Goal: Information Seeking & Learning: Learn about a topic

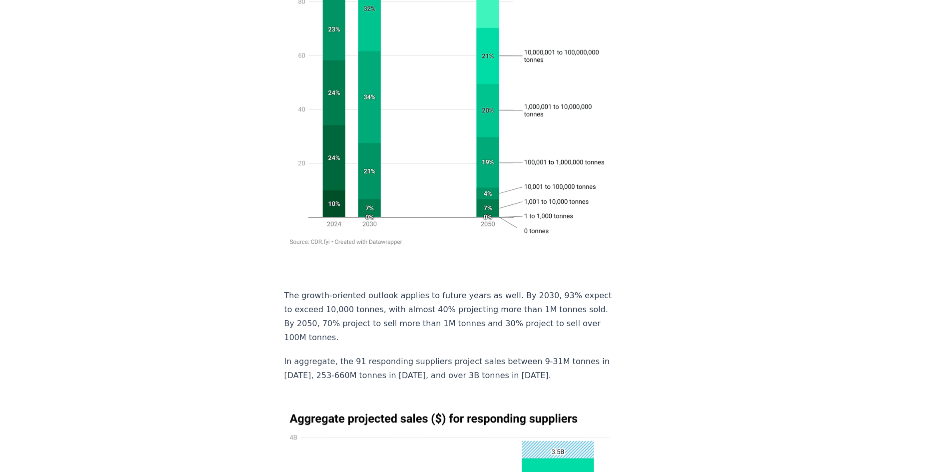
scroll to position [4596, 0]
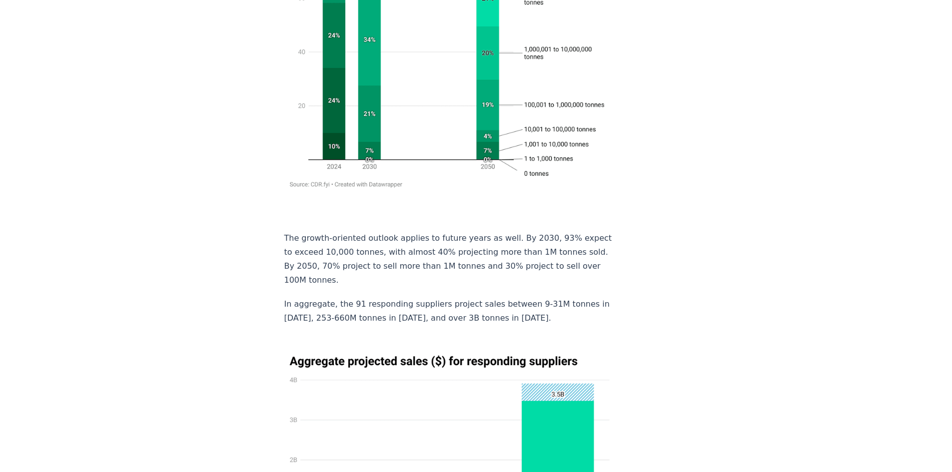
drag, startPoint x: 367, startPoint y: 348, endPoint x: 542, endPoint y: 344, distance: 175.4
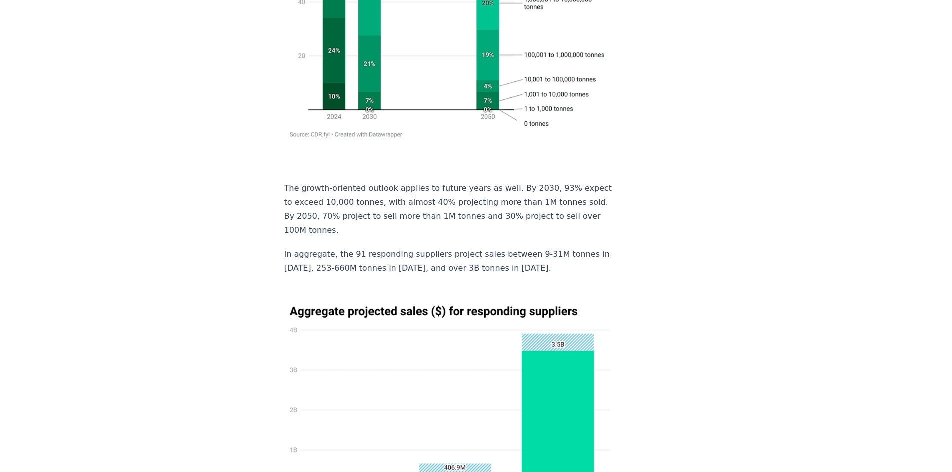
drag, startPoint x: 401, startPoint y: 329, endPoint x: 227, endPoint y: 328, distance: 174.3
drag, startPoint x: 333, startPoint y: 310, endPoint x: 451, endPoint y: 309, distance: 117.4
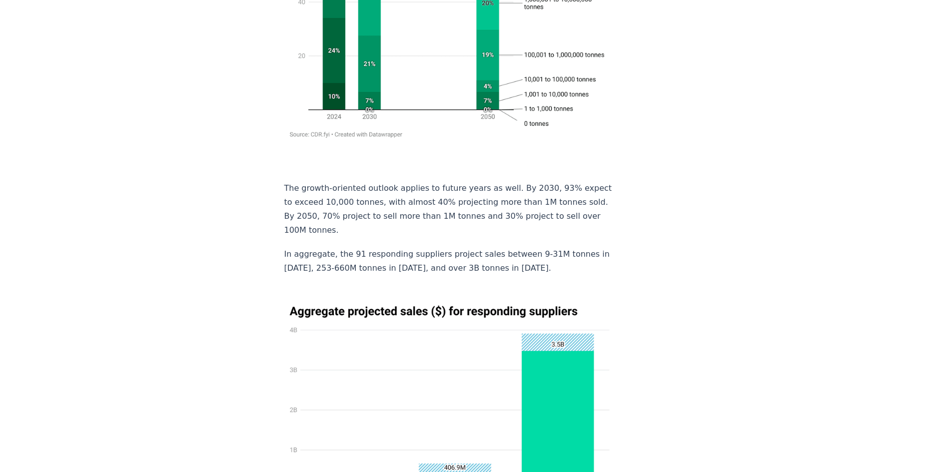
drag, startPoint x: 477, startPoint y: 309, endPoint x: 388, endPoint y: 306, distance: 89.0
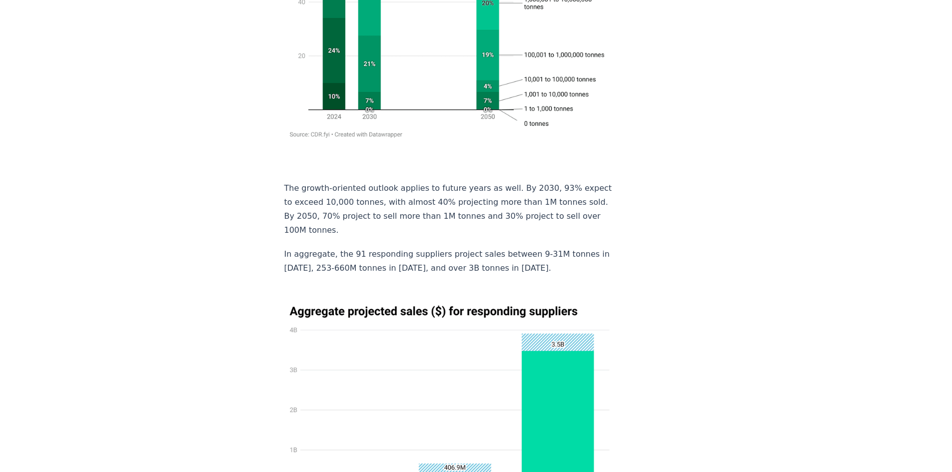
drag, startPoint x: 396, startPoint y: 326, endPoint x: 431, endPoint y: 326, distance: 35.0
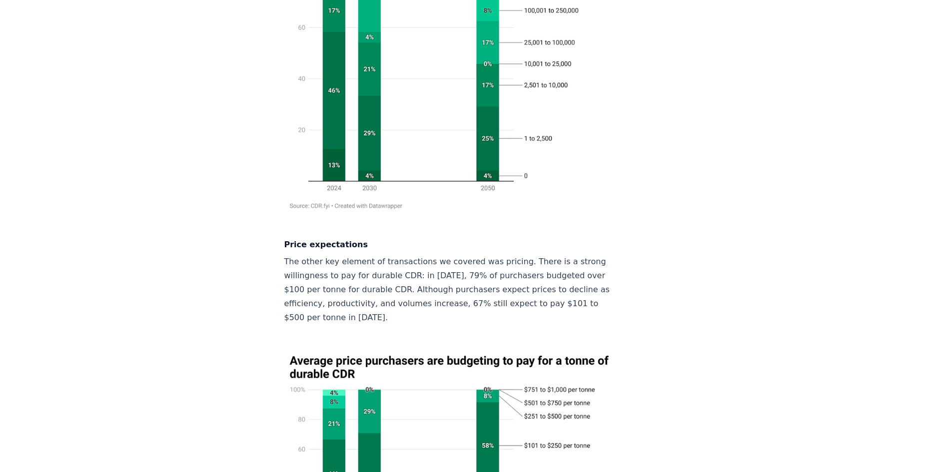
scroll to position [1356, 0]
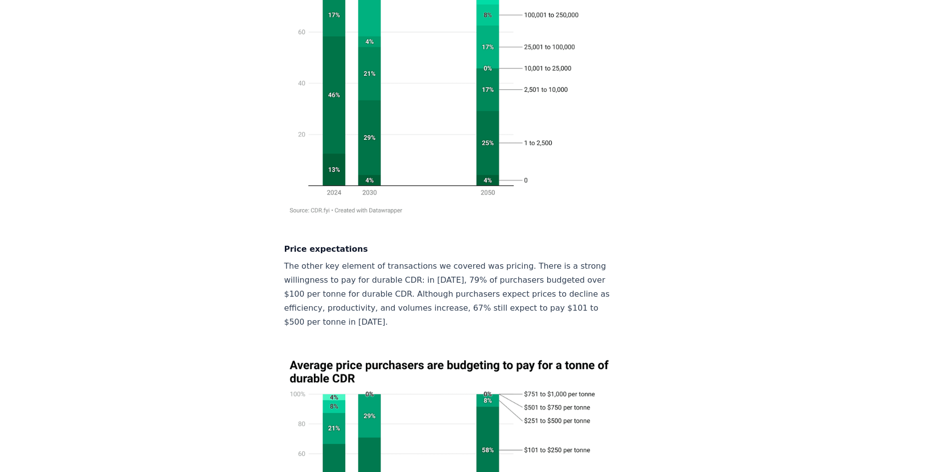
click at [367, 259] on p "The other key element of transactions we covered was pricing. There is a strong…" at bounding box center [449, 294] width 331 height 70
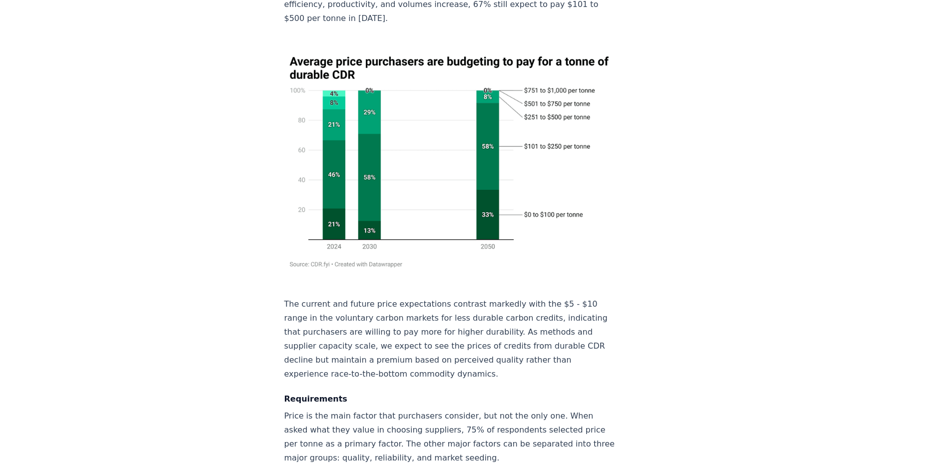
scroll to position [1660, 0]
click at [406, 409] on p "Price is the main factor that purchasers consider, but not the only one. When a…" at bounding box center [449, 437] width 331 height 56
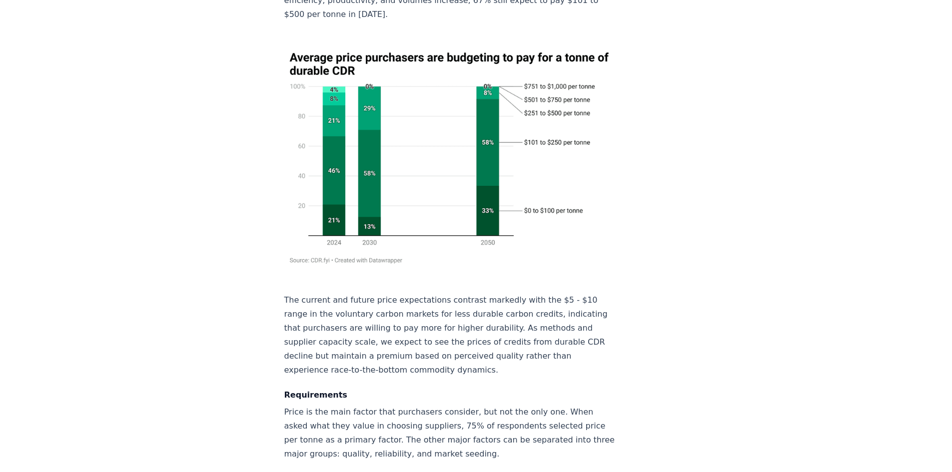
scroll to position [1664, 0]
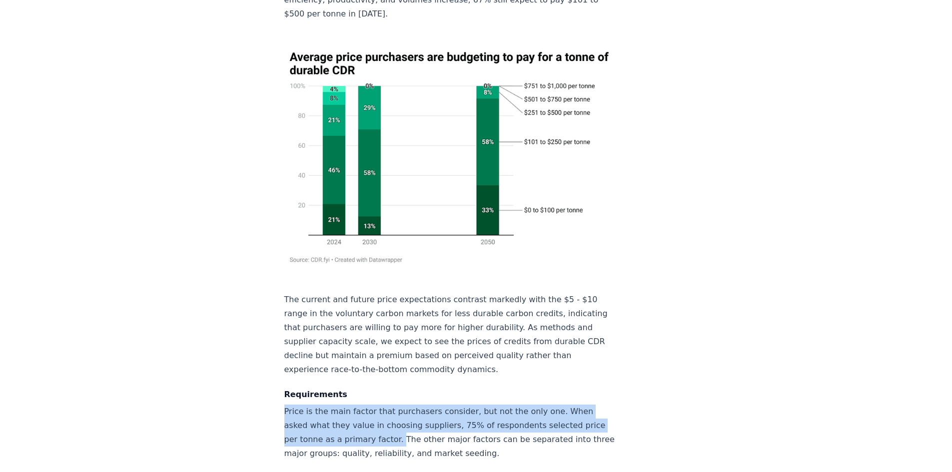
drag, startPoint x: 286, startPoint y: 336, endPoint x: 393, endPoint y: 364, distance: 110.9
click at [393, 405] on p "Price is the main factor that purchasers consider, but not the only one. When a…" at bounding box center [449, 433] width 331 height 56
copy p "Price is the main factor that purchasers consider, but not the only one. When a…"
click at [312, 405] on p "Price is the main factor that purchasers consider, but not the only one. When a…" at bounding box center [449, 433] width 331 height 56
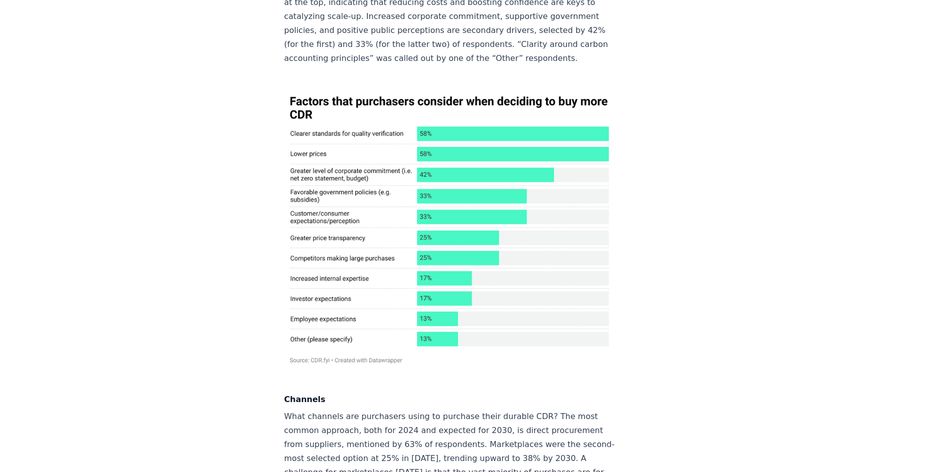
scroll to position [3094, 0]
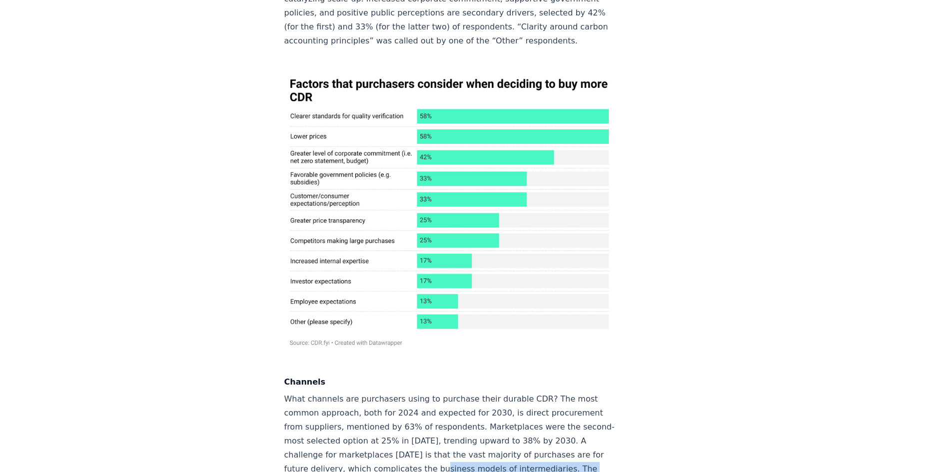
drag, startPoint x: 495, startPoint y: 330, endPoint x: 456, endPoint y: 321, distance: 39.9
click at [456, 392] on p "What channels are purchasers using to purchase their durable CDR? The most comm…" at bounding box center [449, 455] width 331 height 126
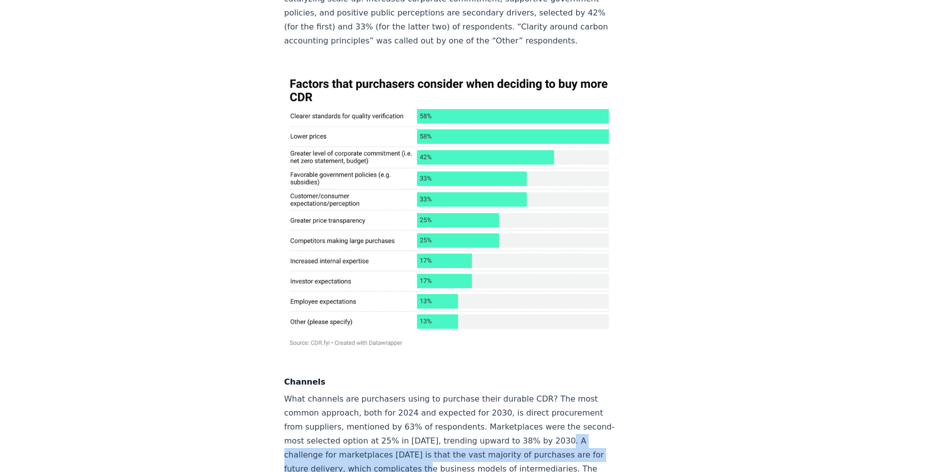
drag, startPoint x: 265, startPoint y: 312, endPoint x: 445, endPoint y: 324, distance: 180.2
click at [445, 392] on p "What channels are purchasers using to purchase their durable CDR? The most comm…" at bounding box center [449, 455] width 331 height 126
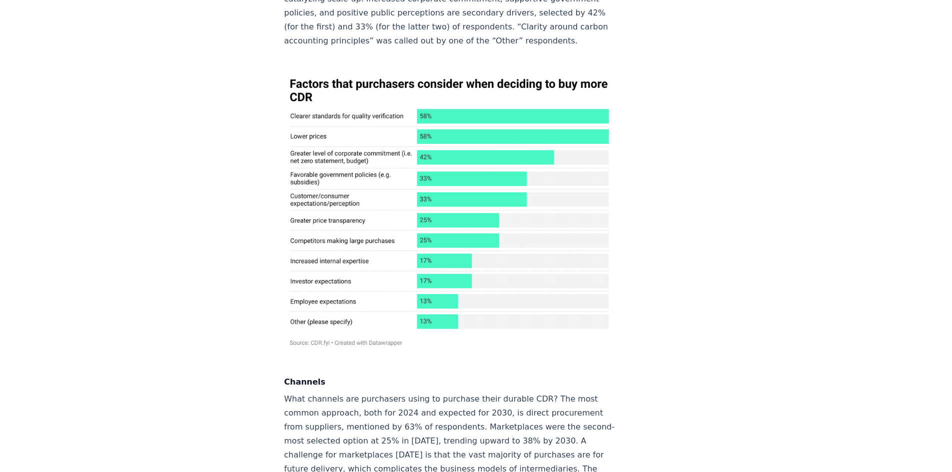
drag, startPoint x: 487, startPoint y: 354, endPoint x: 452, endPoint y: 353, distance: 35.5
click at [452, 392] on p "What channels are purchasers using to purchase their durable CDR? The most comm…" at bounding box center [449, 455] width 331 height 126
drag, startPoint x: 451, startPoint y: 360, endPoint x: 397, endPoint y: 355, distance: 54.6
click at [397, 392] on p "What channels are purchasers using to purchase their durable CDR? The most comm…" at bounding box center [449, 455] width 331 height 126
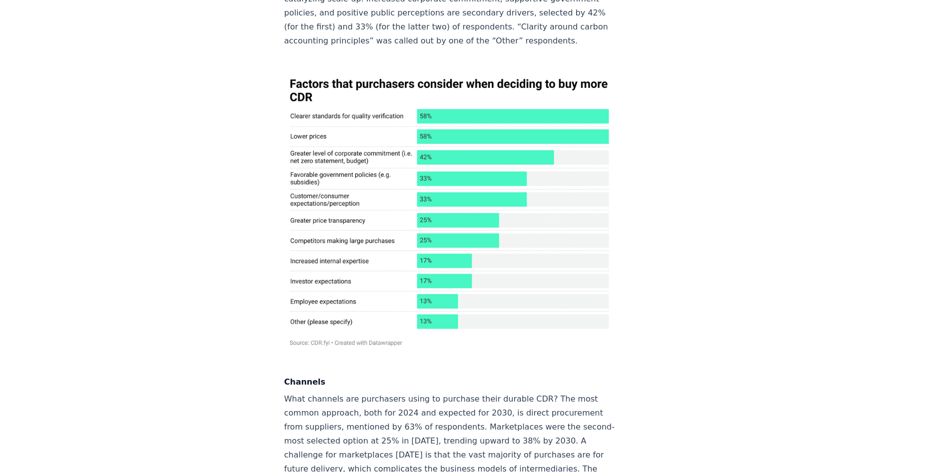
click at [397, 392] on p "What channels are purchasers using to purchase their durable CDR? The most comm…" at bounding box center [449, 455] width 331 height 126
drag, startPoint x: 347, startPoint y: 338, endPoint x: 445, endPoint y: 337, distance: 97.4
click at [445, 392] on p "What channels are purchasers using to purchase their durable CDR? The most comm…" at bounding box center [449, 455] width 331 height 126
click at [452, 392] on p "What channels are purchasers using to purchase their durable CDR? The most comm…" at bounding box center [449, 455] width 331 height 126
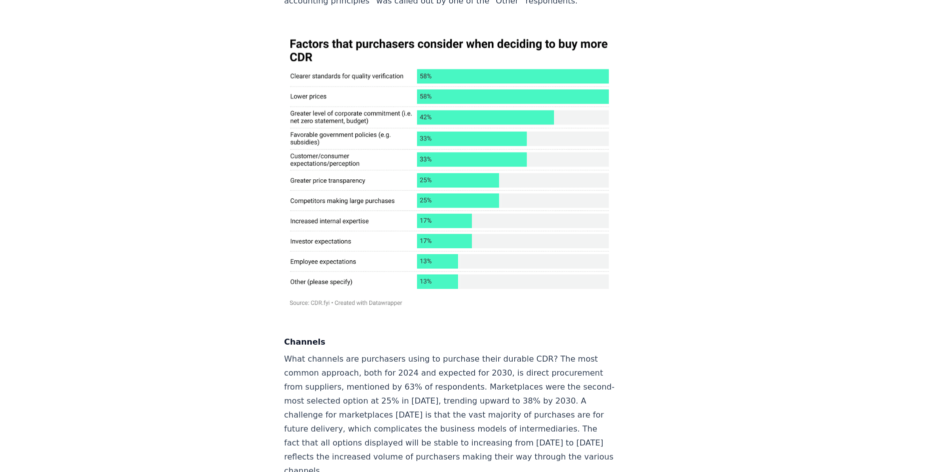
scroll to position [3194, 0]
